Goal: Task Accomplishment & Management: Complete application form

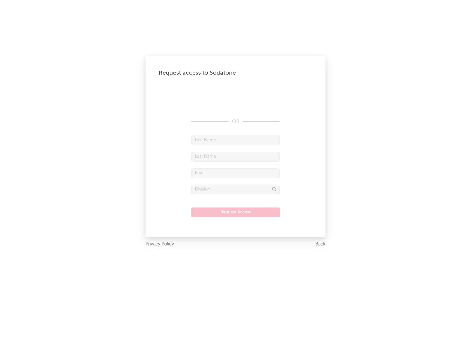
click at [235, 140] on input "text" at bounding box center [235, 140] width 88 height 10
type input "[PERSON_NAME]"
click at [235, 156] on input "text" at bounding box center [235, 157] width 88 height 10
type input "[PERSON_NAME]"
click at [235, 173] on input "text" at bounding box center [235, 173] width 88 height 10
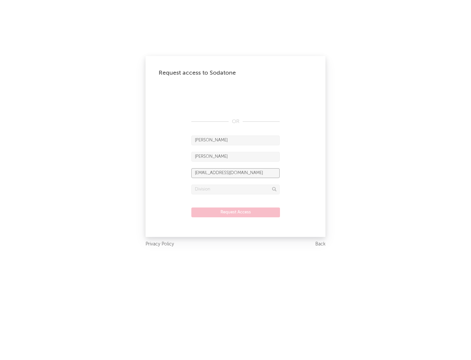
type input "[EMAIL_ADDRESS][DOMAIN_NAME]"
click at [235, 189] on input "text" at bounding box center [235, 189] width 88 height 10
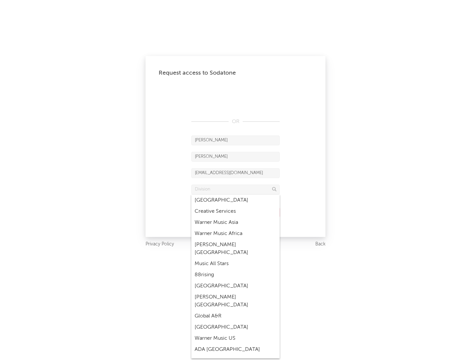
click at [235, 258] on div "Music All Stars" at bounding box center [235, 263] width 88 height 11
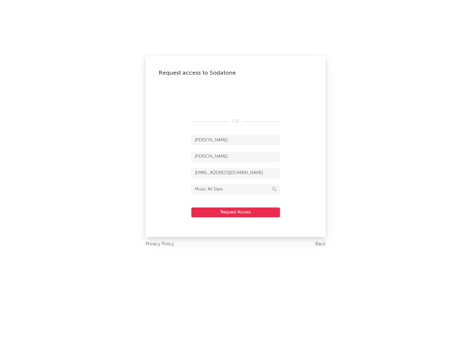
type input "Music All Stars"
click at [235, 212] on button "Request Access" at bounding box center [235, 212] width 89 height 10
